Goal: Transaction & Acquisition: Download file/media

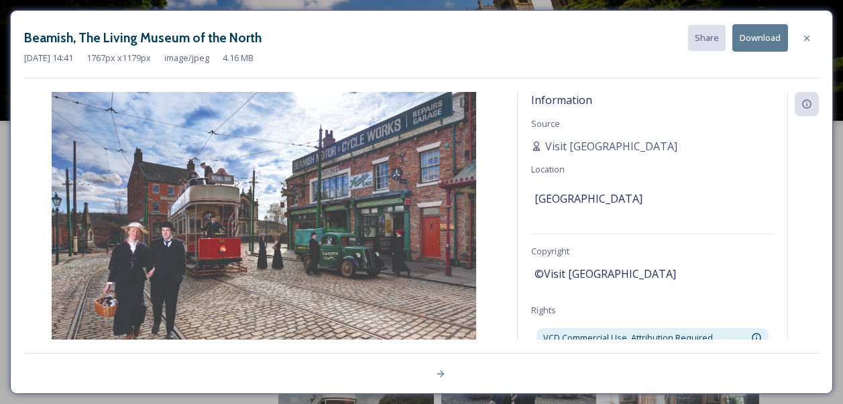
scroll to position [161, 0]
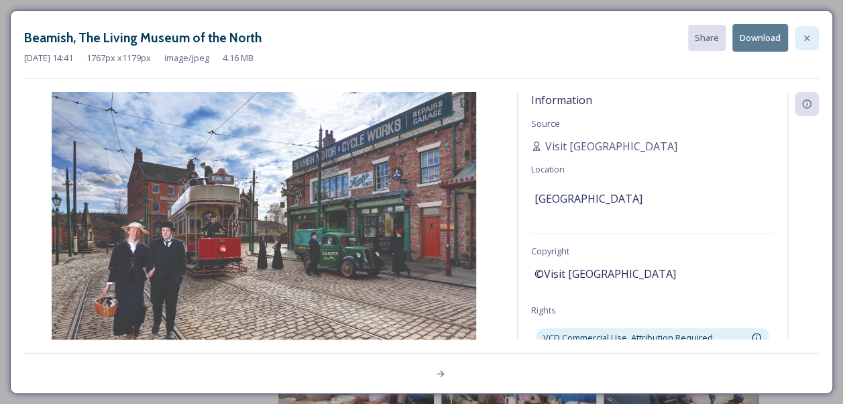
click at [803, 44] on div at bounding box center [806, 38] width 24 height 24
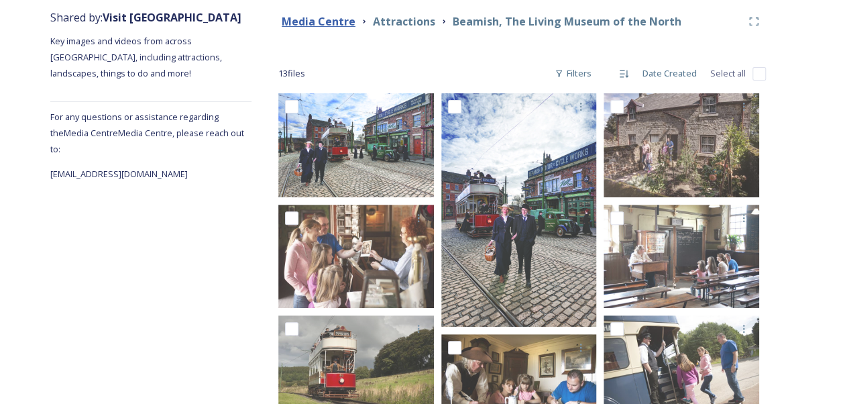
click at [325, 15] on strong "Media Centre" at bounding box center [319, 21] width 74 height 15
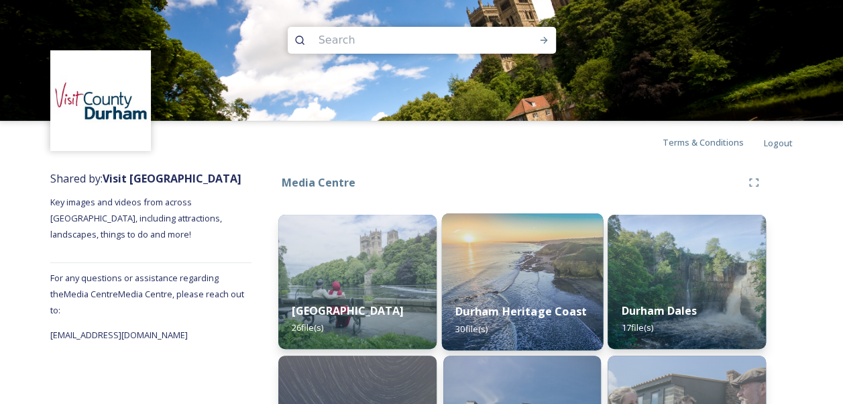
click at [502, 263] on img at bounding box center [521, 281] width 161 height 137
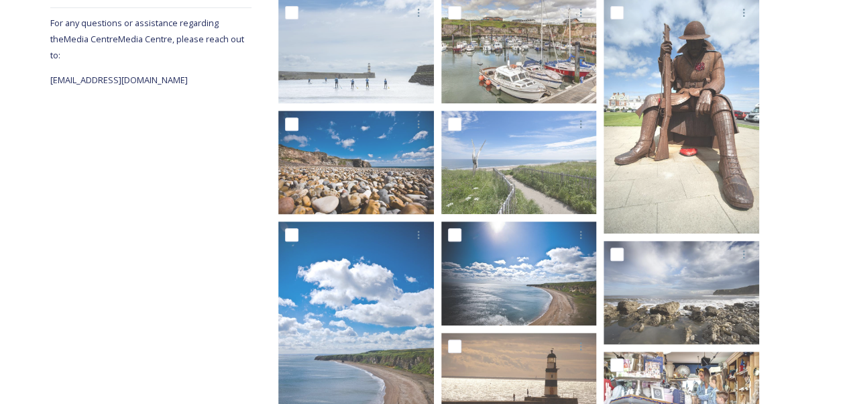
scroll to position [200, 0]
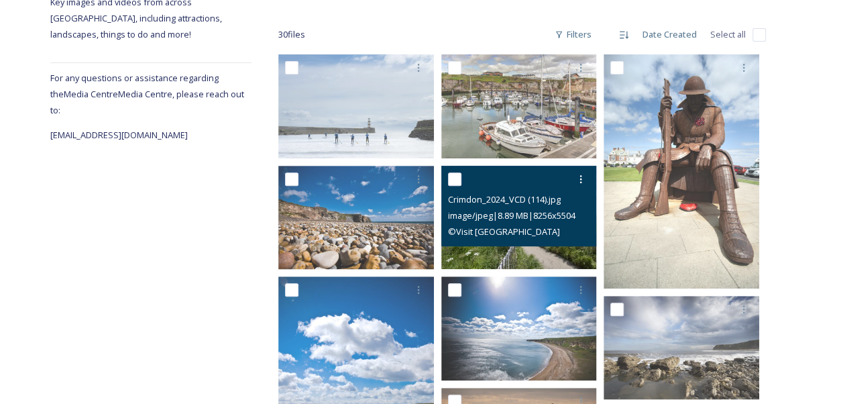
click at [506, 251] on img at bounding box center [519, 217] width 156 height 104
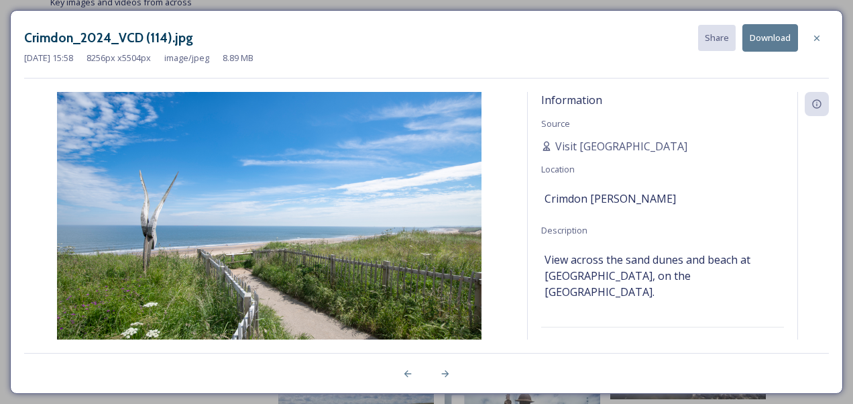
click at [772, 43] on button "Download" at bounding box center [770, 37] width 56 height 27
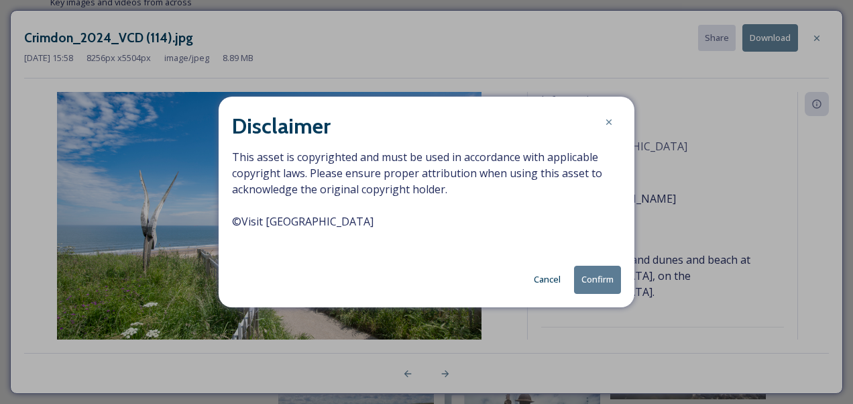
click at [603, 277] on button "Confirm" at bounding box center [597, 278] width 47 height 27
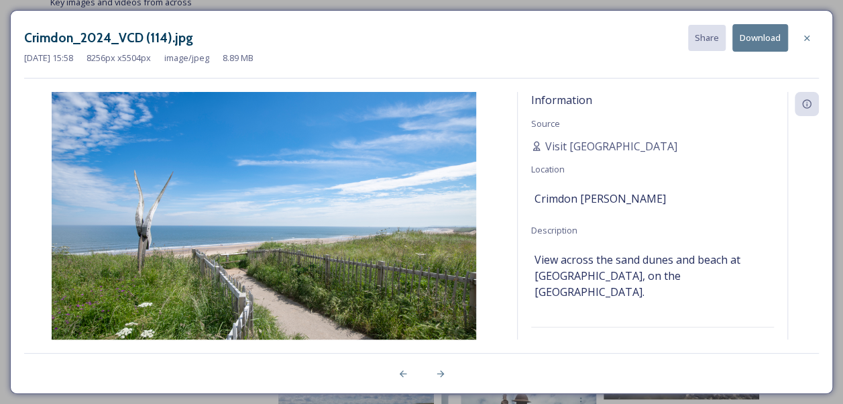
click at [812, 167] on div at bounding box center [803, 215] width 32 height 247
click at [809, 42] on icon at bounding box center [806, 38] width 11 height 11
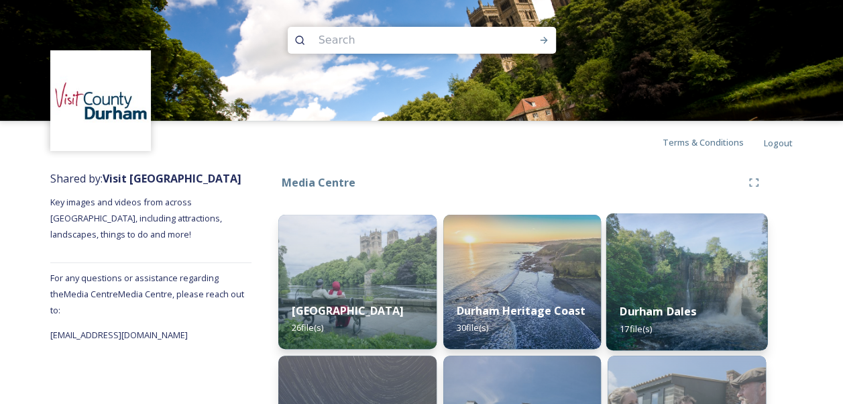
click at [680, 277] on img at bounding box center [686, 281] width 161 height 137
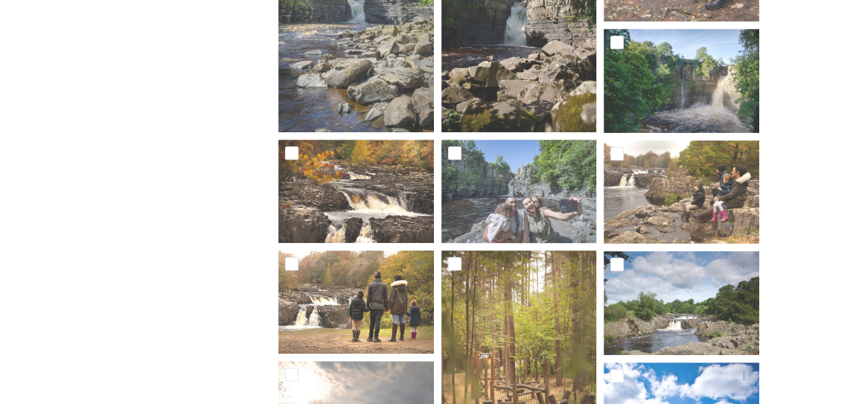
scroll to position [454, 0]
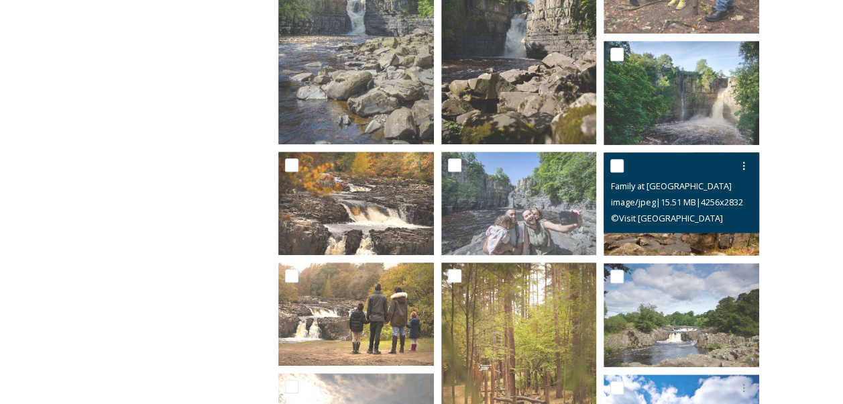
click at [641, 243] on img at bounding box center [681, 203] width 156 height 103
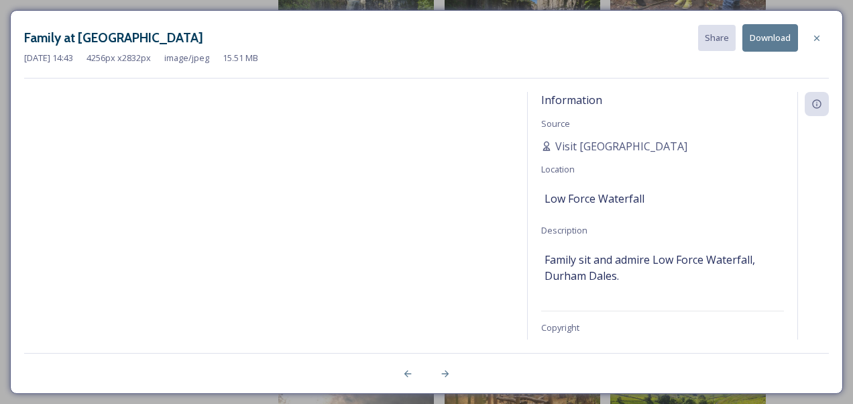
click at [767, 44] on button "Download" at bounding box center [770, 37] width 56 height 27
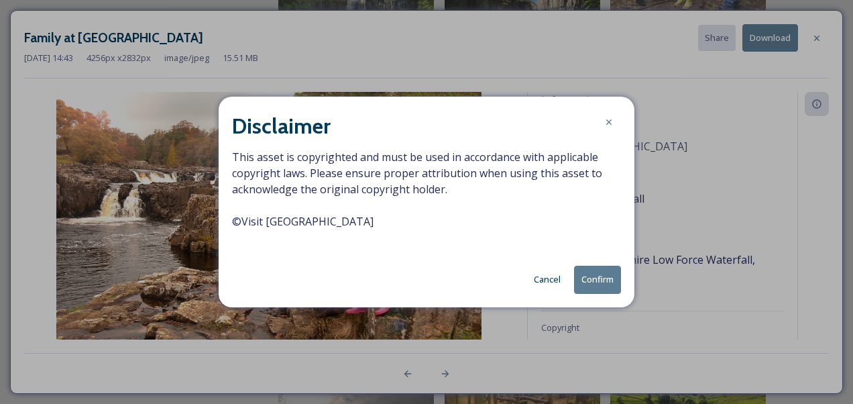
click at [603, 282] on button "Confirm" at bounding box center [597, 278] width 47 height 27
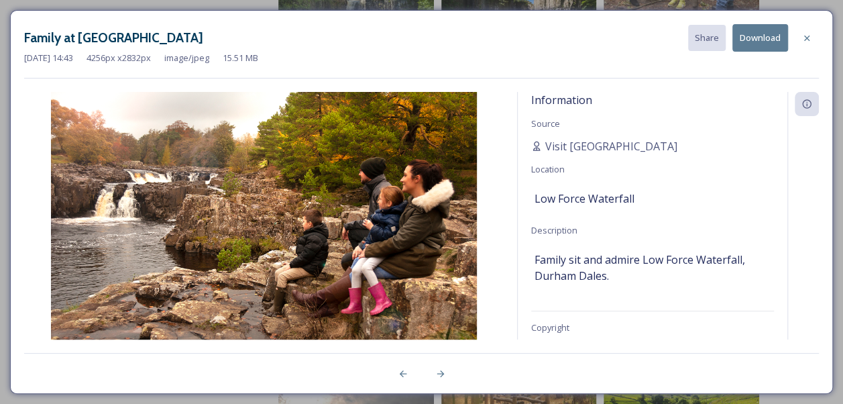
click at [811, 181] on div at bounding box center [803, 215] width 32 height 247
click at [806, 40] on icon at bounding box center [806, 38] width 11 height 11
